Goal: Task Accomplishment & Management: Complete application form

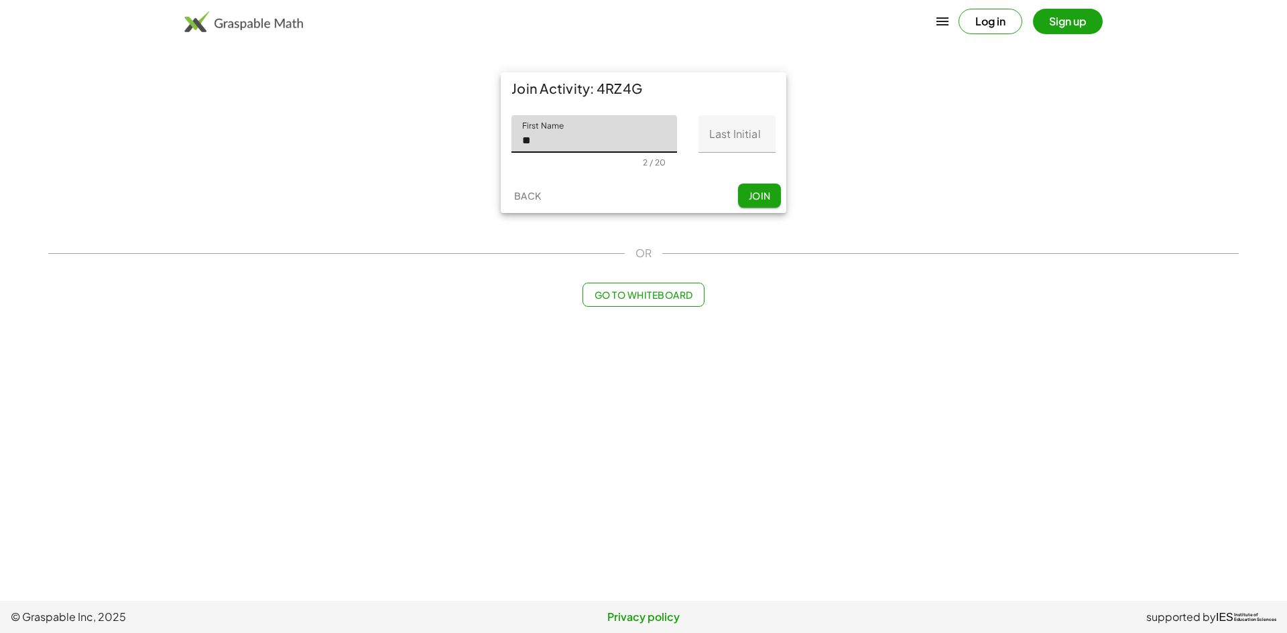
type input "*"
type input "******"
click at [748, 141] on input "Last Initial" at bounding box center [736, 134] width 77 height 38
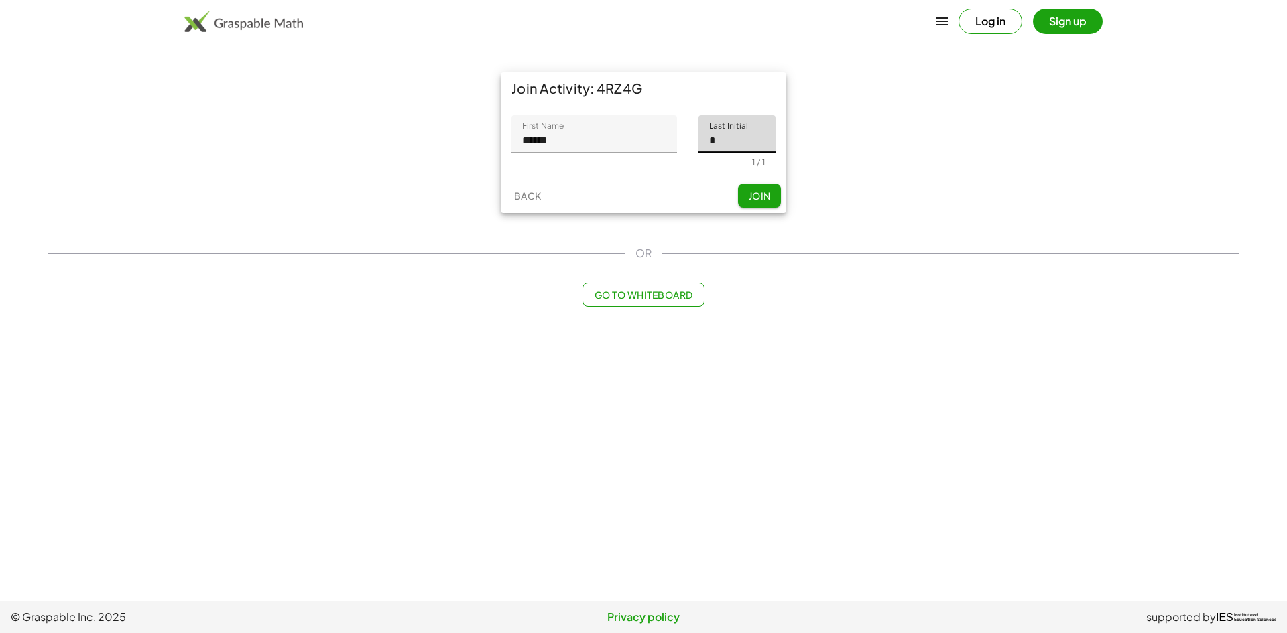
type input "*"
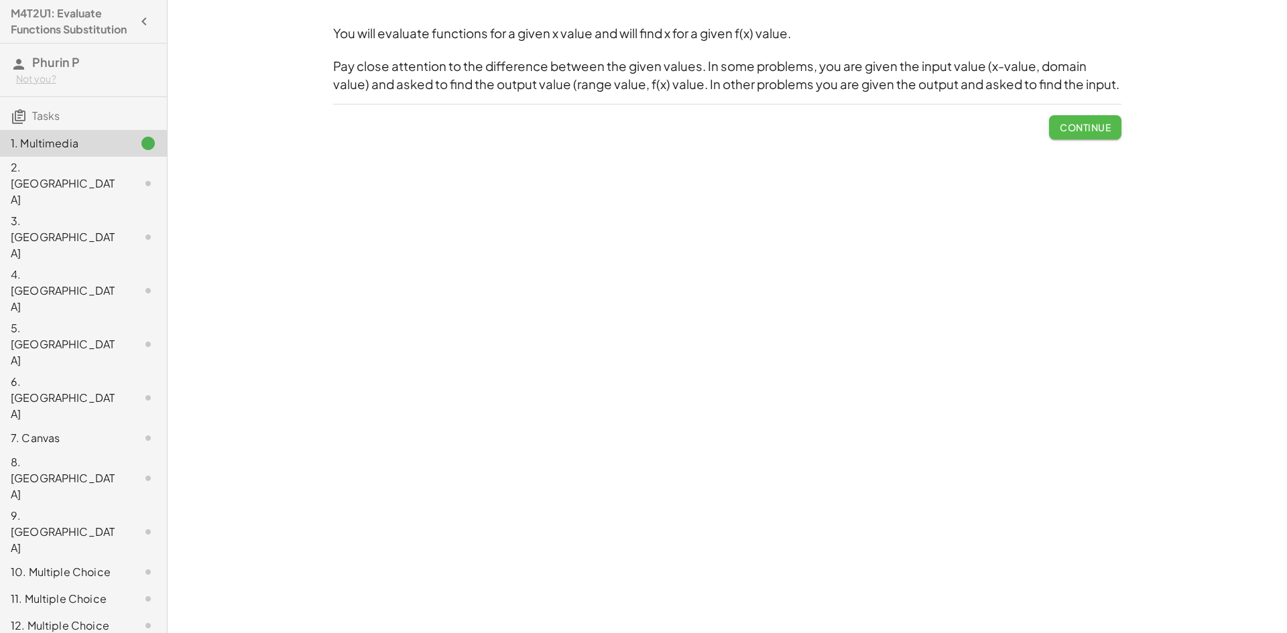
click at [1082, 134] on button "Continue" at bounding box center [1085, 127] width 72 height 24
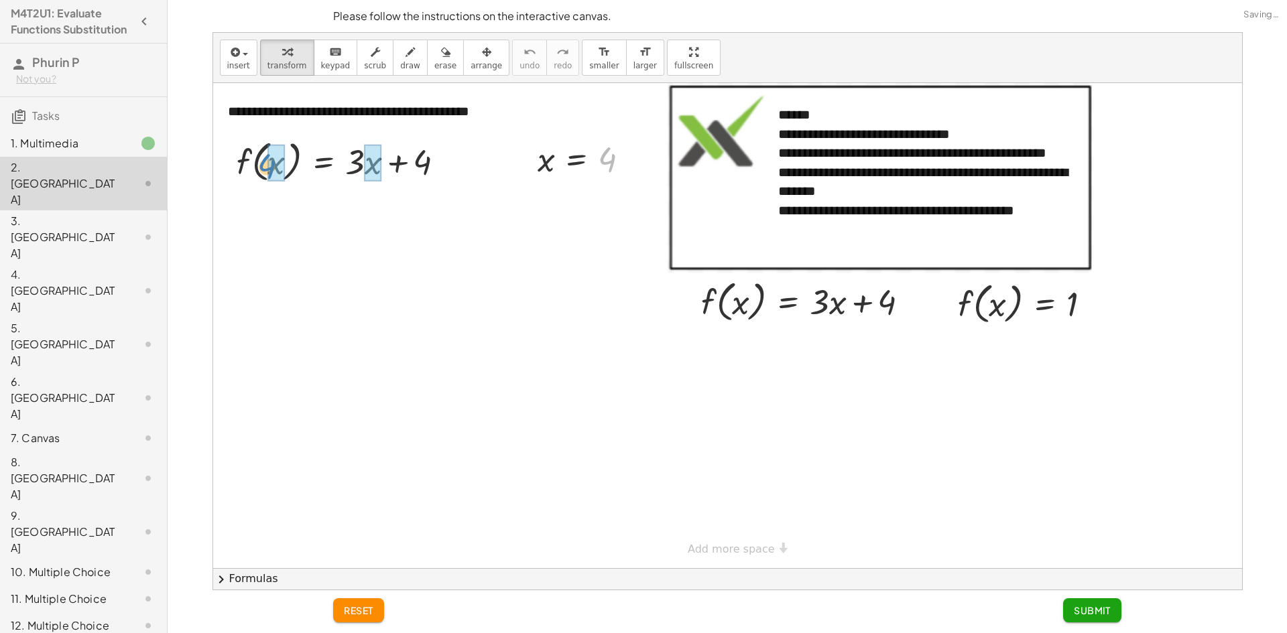
drag, startPoint x: 608, startPoint y: 157, endPoint x: 273, endPoint y: 166, distance: 335.3
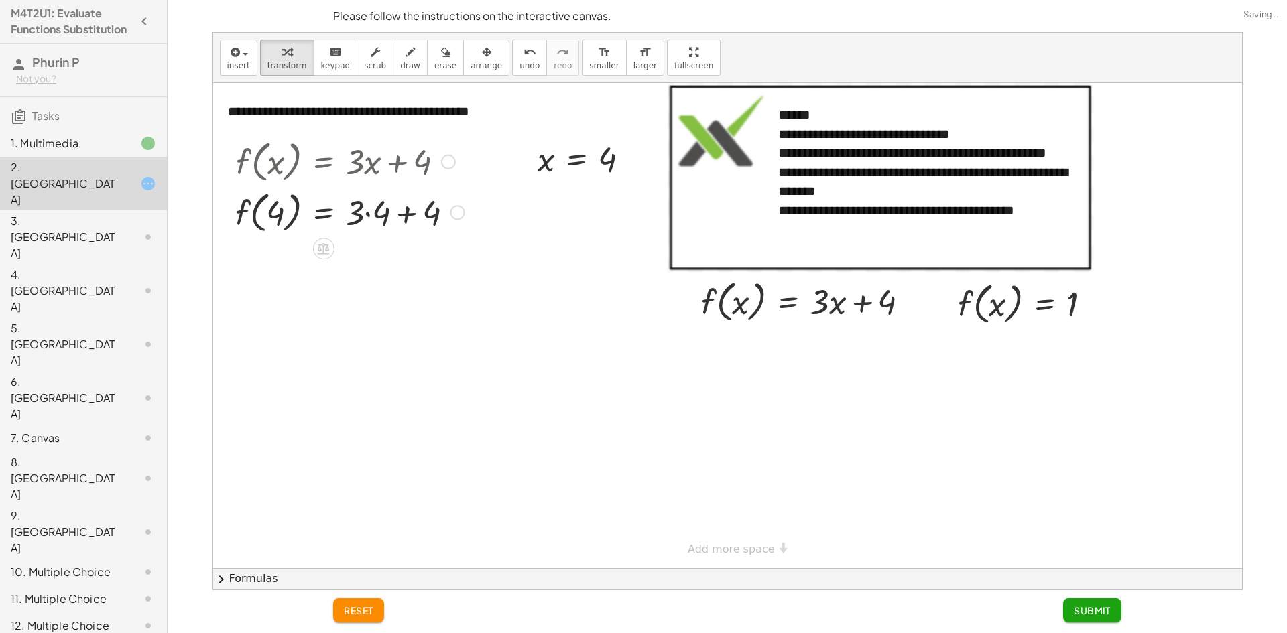
click at [374, 219] on div at bounding box center [350, 211] width 243 height 51
click at [373, 219] on div at bounding box center [345, 211] width 233 height 51
click at [373, 217] on div at bounding box center [345, 211] width 233 height 51
click at [381, 263] on div at bounding box center [350, 262] width 243 height 51
click at [381, 265] on div at bounding box center [350, 262] width 243 height 51
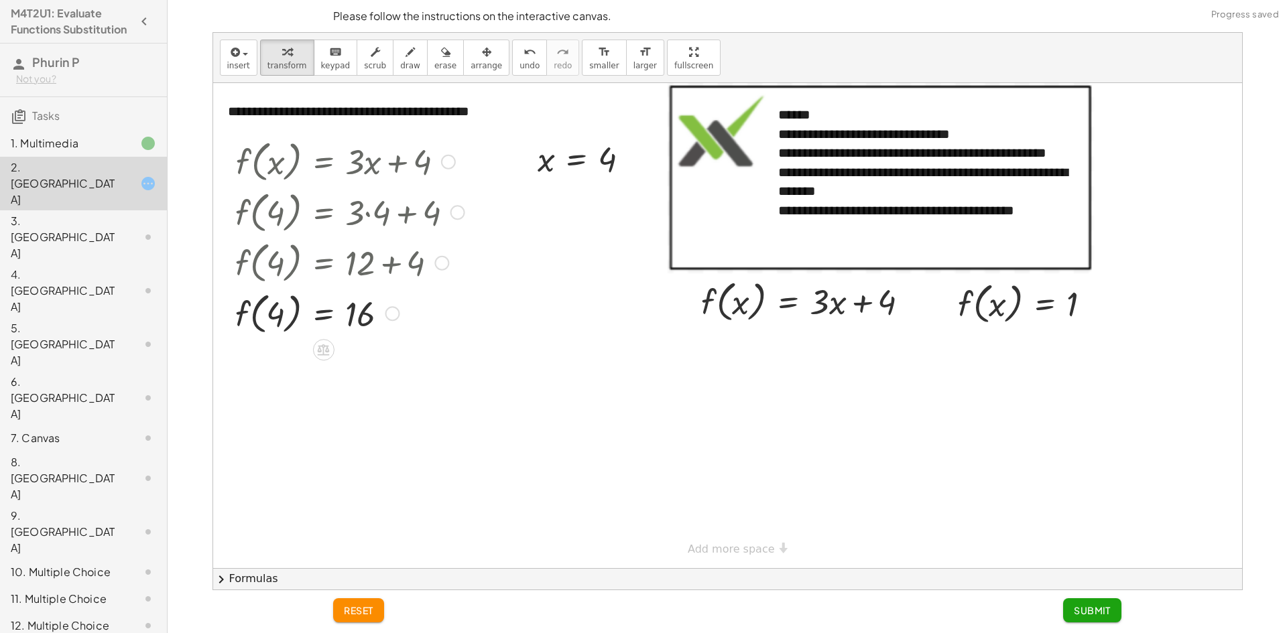
click at [277, 311] on div at bounding box center [350, 313] width 243 height 51
click at [356, 316] on div at bounding box center [350, 313] width 243 height 51
drag, startPoint x: 996, startPoint y: 304, endPoint x: 1023, endPoint y: 308, distance: 27.0
click at [1024, 308] on div at bounding box center [1030, 302] width 158 height 51
drag, startPoint x: 964, startPoint y: 300, endPoint x: 711, endPoint y: 301, distance: 252.7
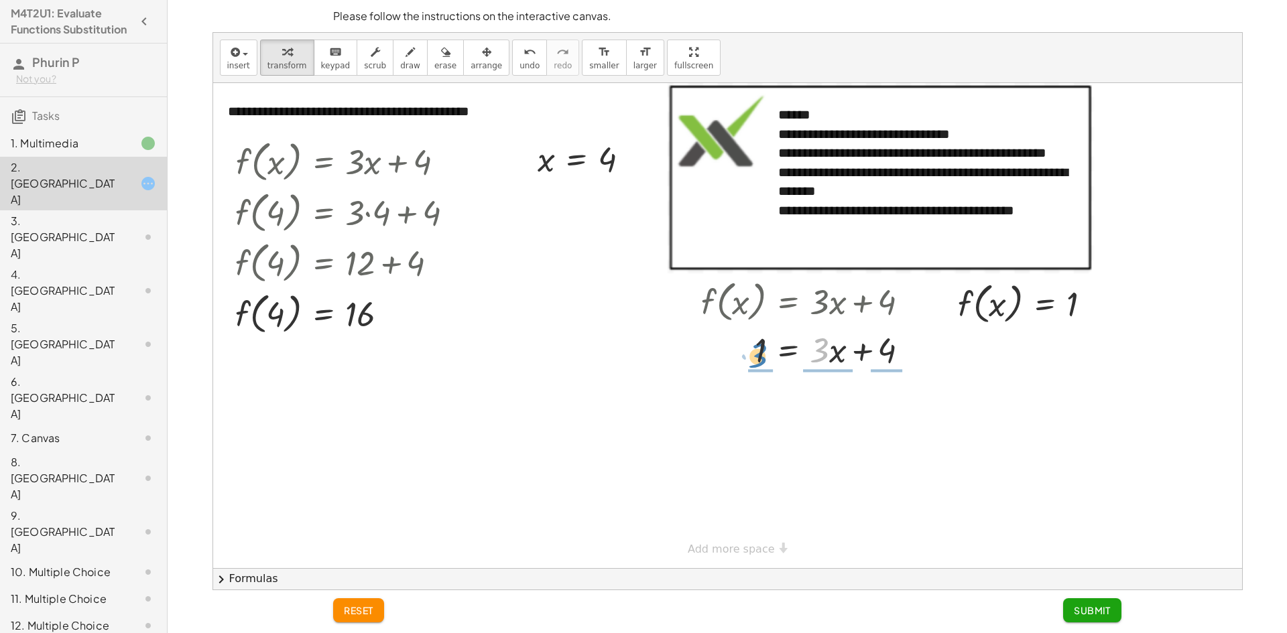
drag, startPoint x: 826, startPoint y: 352, endPoint x: 765, endPoint y: 358, distance: 62.0
click at [765, 358] on div at bounding box center [810, 349] width 232 height 46
click at [761, 403] on div at bounding box center [814, 404] width 241 height 67
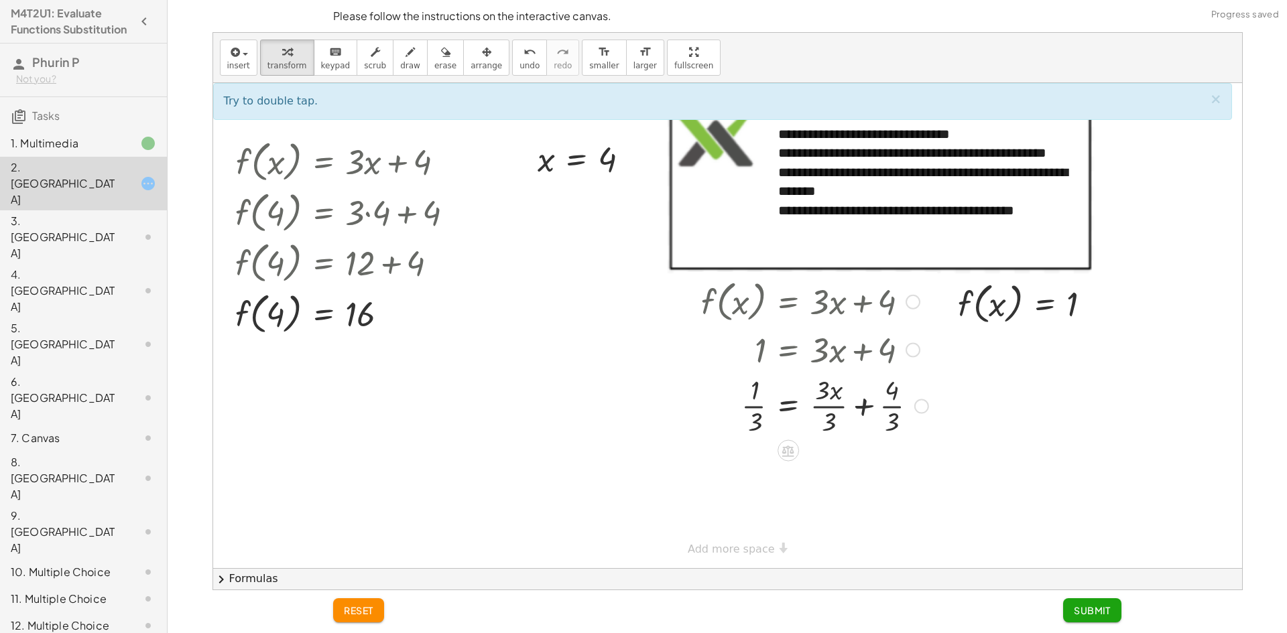
click at [861, 416] on div at bounding box center [814, 404] width 241 height 67
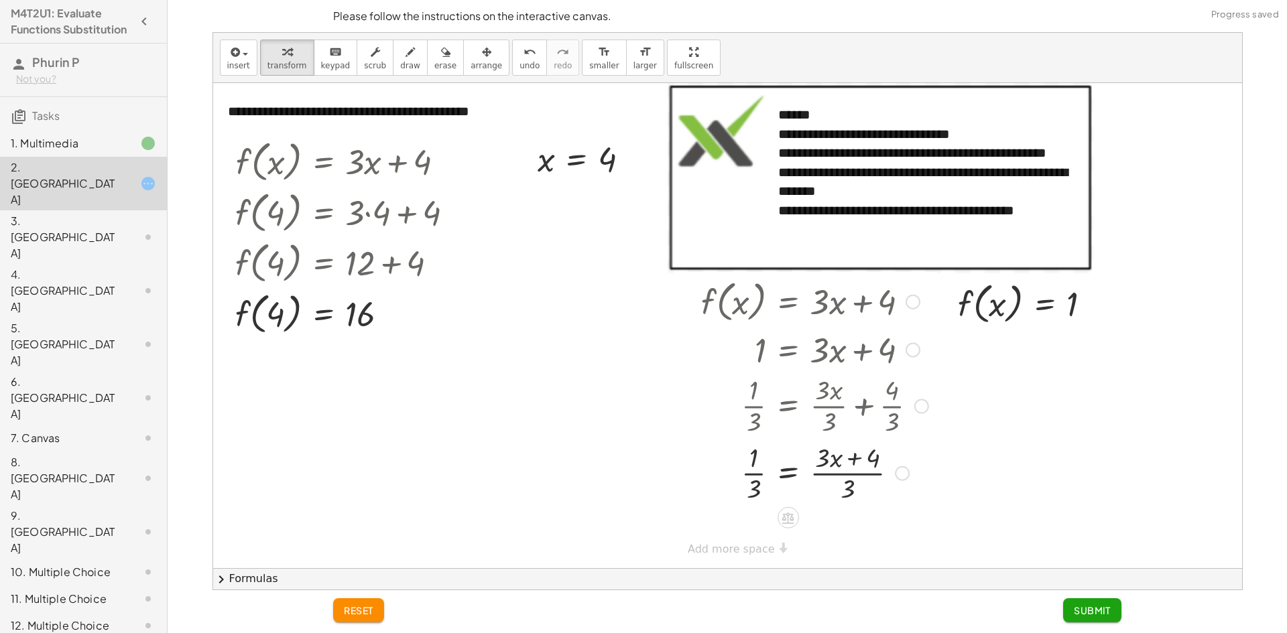
click at [843, 475] on div at bounding box center [814, 472] width 241 height 67
click at [757, 473] on div at bounding box center [814, 472] width 241 height 67
